Goal: Task Accomplishment & Management: Use online tool/utility

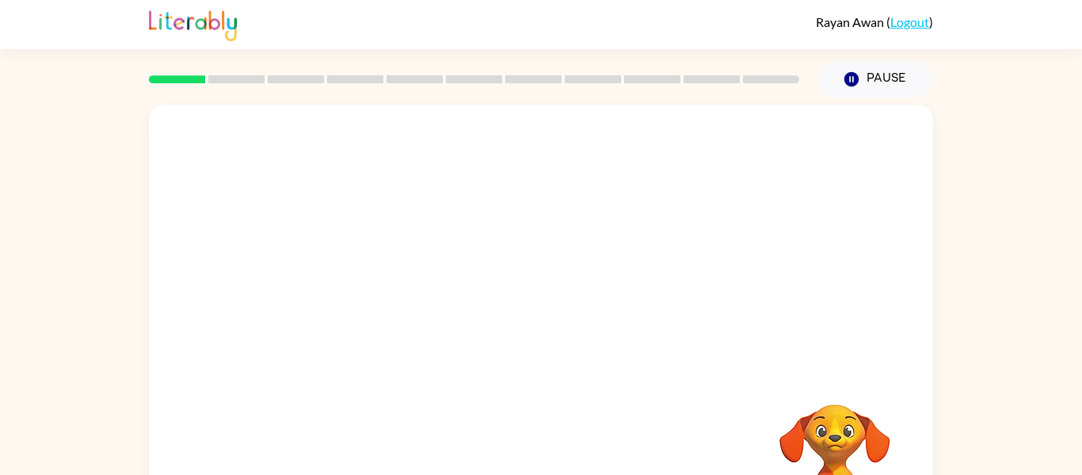
click at [534, 345] on div "Your browser must support playing .mp4 files to use Literably. Please try using…" at bounding box center [541, 331] width 784 height 452
click at [564, 342] on button "button" at bounding box center [540, 339] width 101 height 58
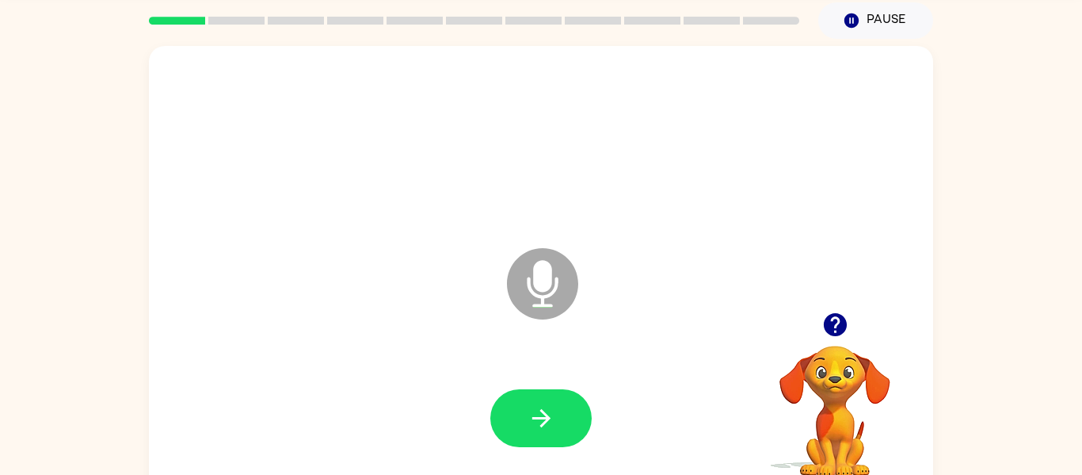
scroll to position [82, 0]
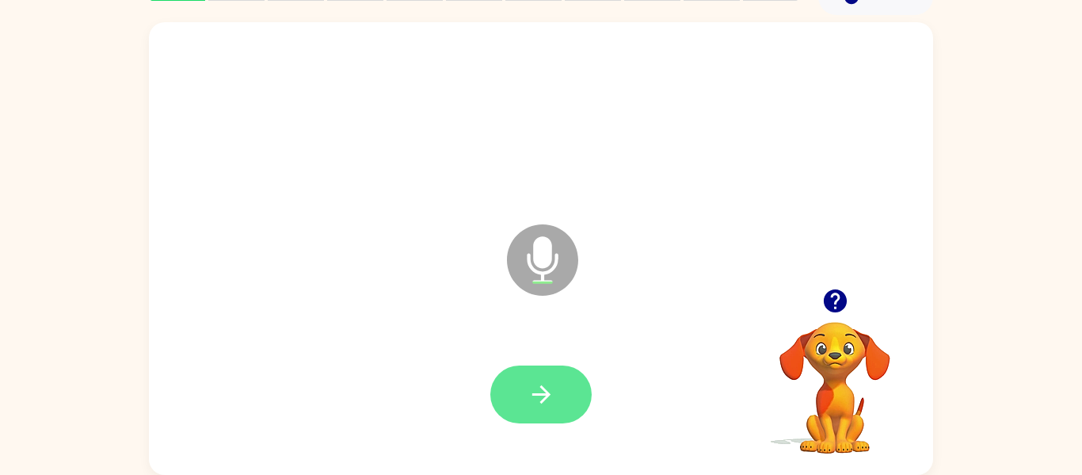
click at [542, 396] on icon "button" at bounding box center [542, 394] width 28 height 28
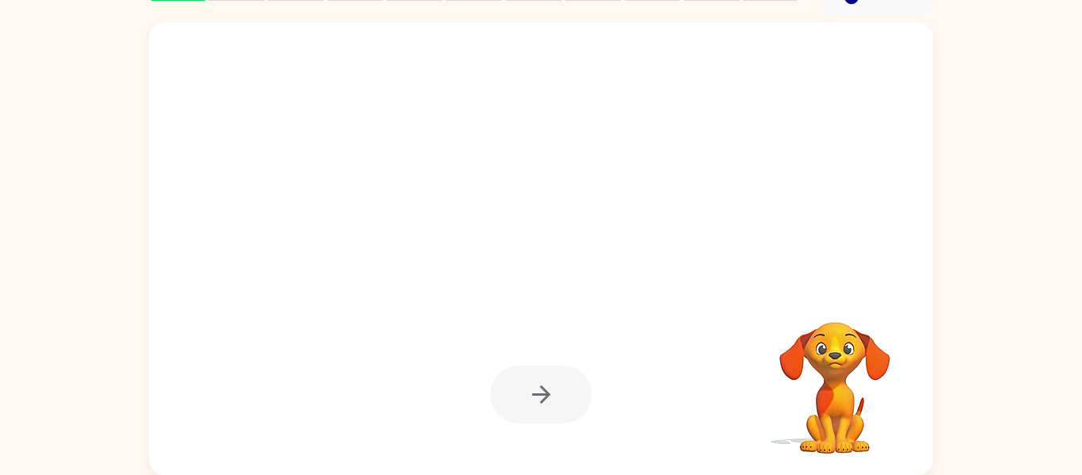
scroll to position [81, 0]
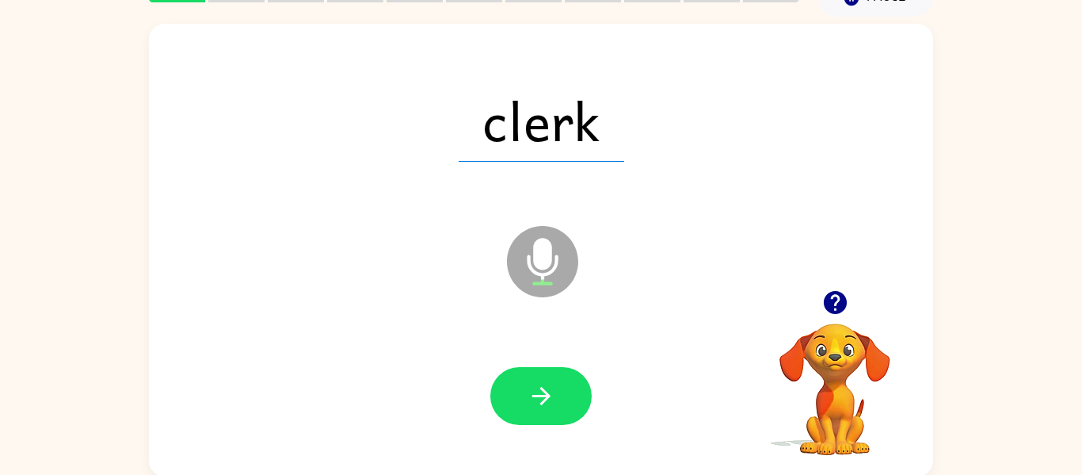
click at [569, 362] on div at bounding box center [541, 396] width 753 height 130
click at [566, 380] on button "button" at bounding box center [540, 396] width 101 height 58
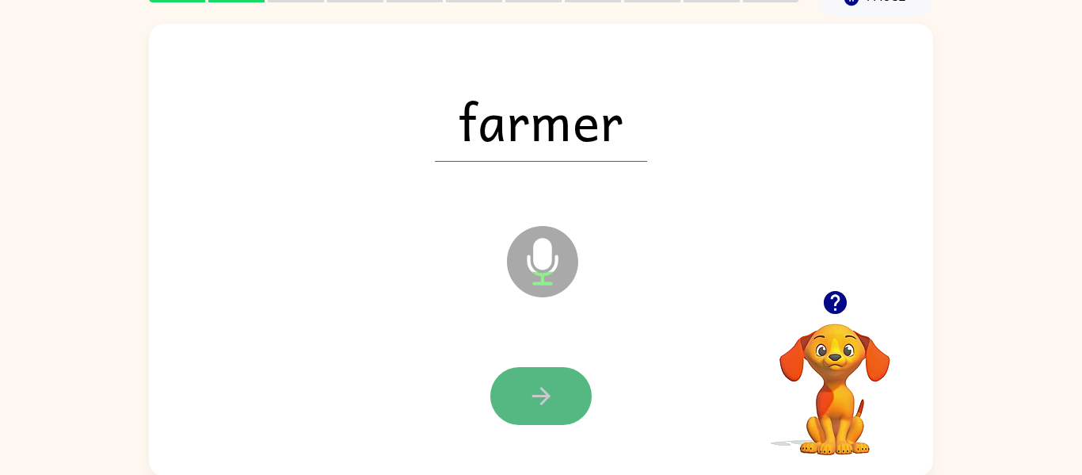
click at [544, 406] on icon "button" at bounding box center [542, 396] width 28 height 28
click at [521, 384] on button "button" at bounding box center [540, 396] width 101 height 58
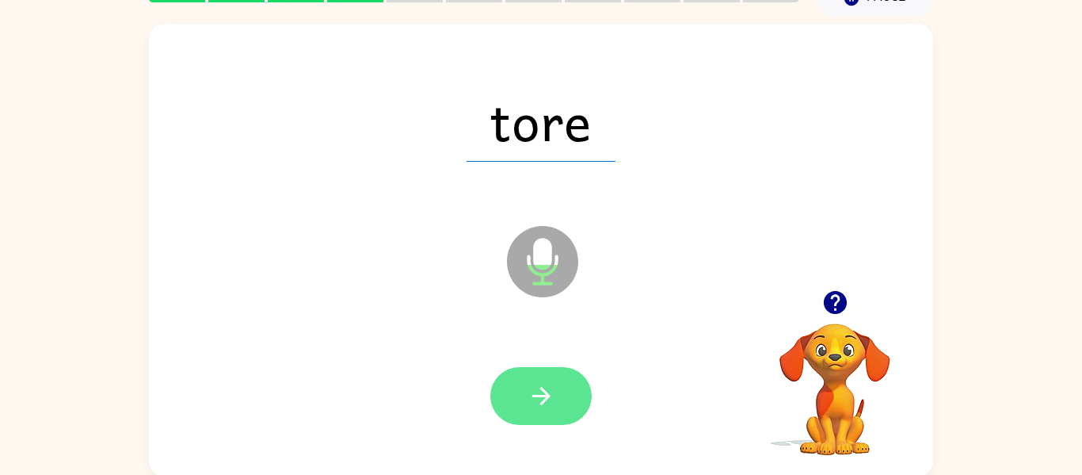
click at [517, 399] on button "button" at bounding box center [540, 396] width 101 height 58
click at [564, 405] on button "button" at bounding box center [540, 396] width 101 height 58
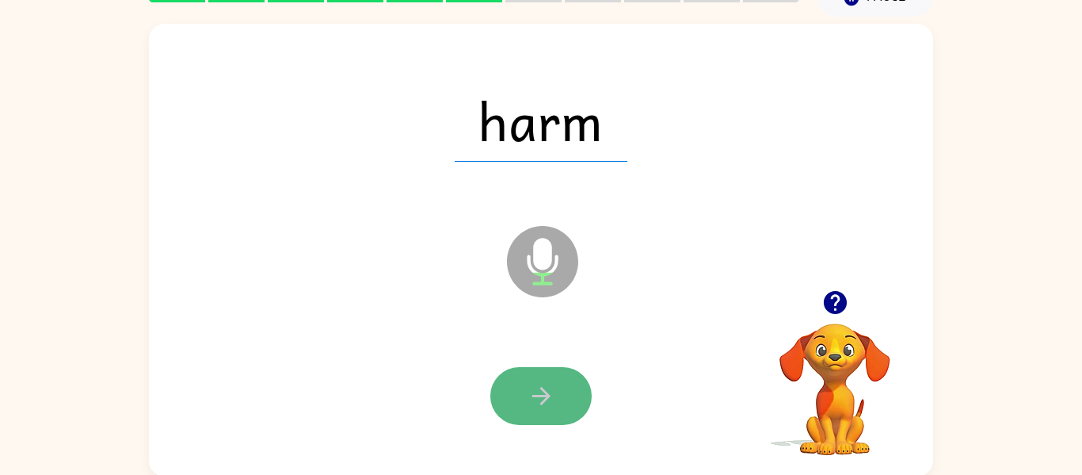
click at [563, 392] on button "button" at bounding box center [540, 396] width 101 height 58
click at [555, 398] on icon "button" at bounding box center [542, 396] width 28 height 28
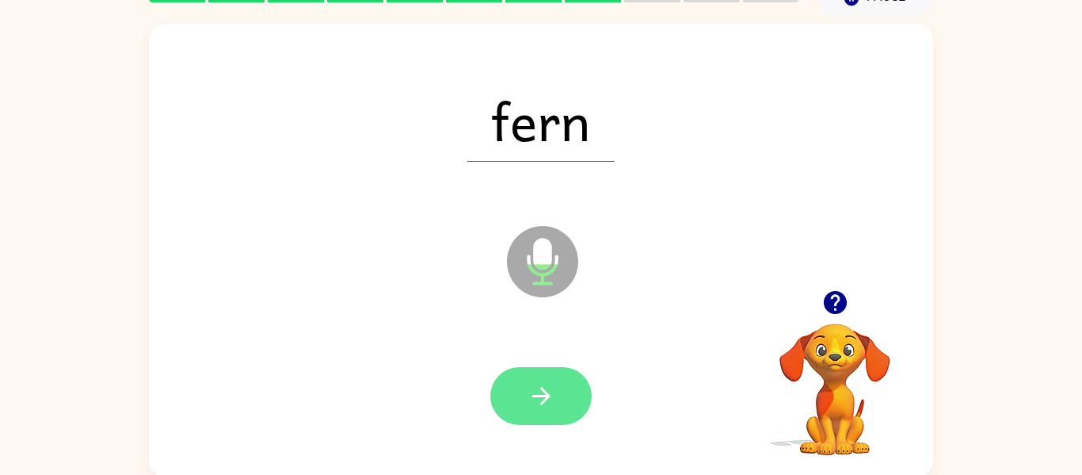
click at [589, 399] on button "button" at bounding box center [540, 396] width 101 height 58
click at [509, 380] on button "button" at bounding box center [540, 396] width 101 height 58
click at [524, 380] on button "button" at bounding box center [540, 396] width 101 height 58
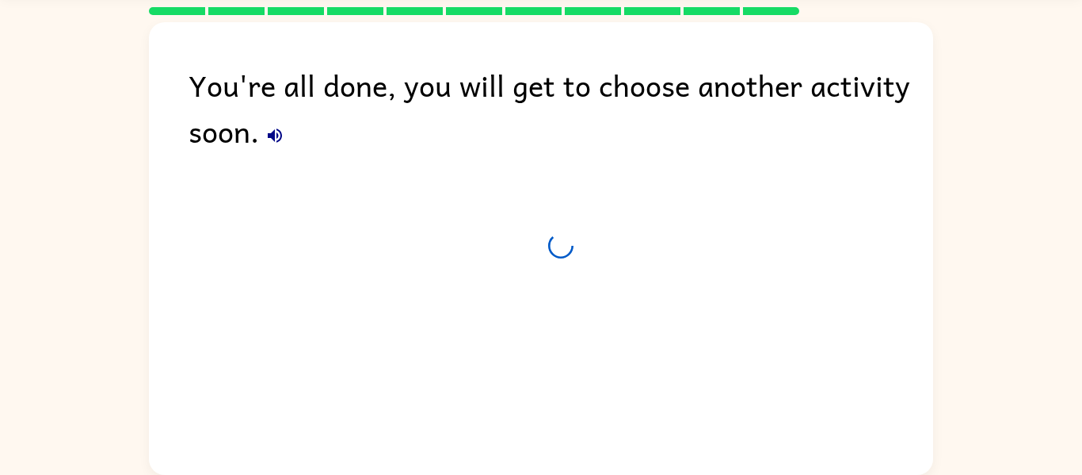
scroll to position [54, 0]
